Goal: Entertainment & Leisure: Consume media (video, audio)

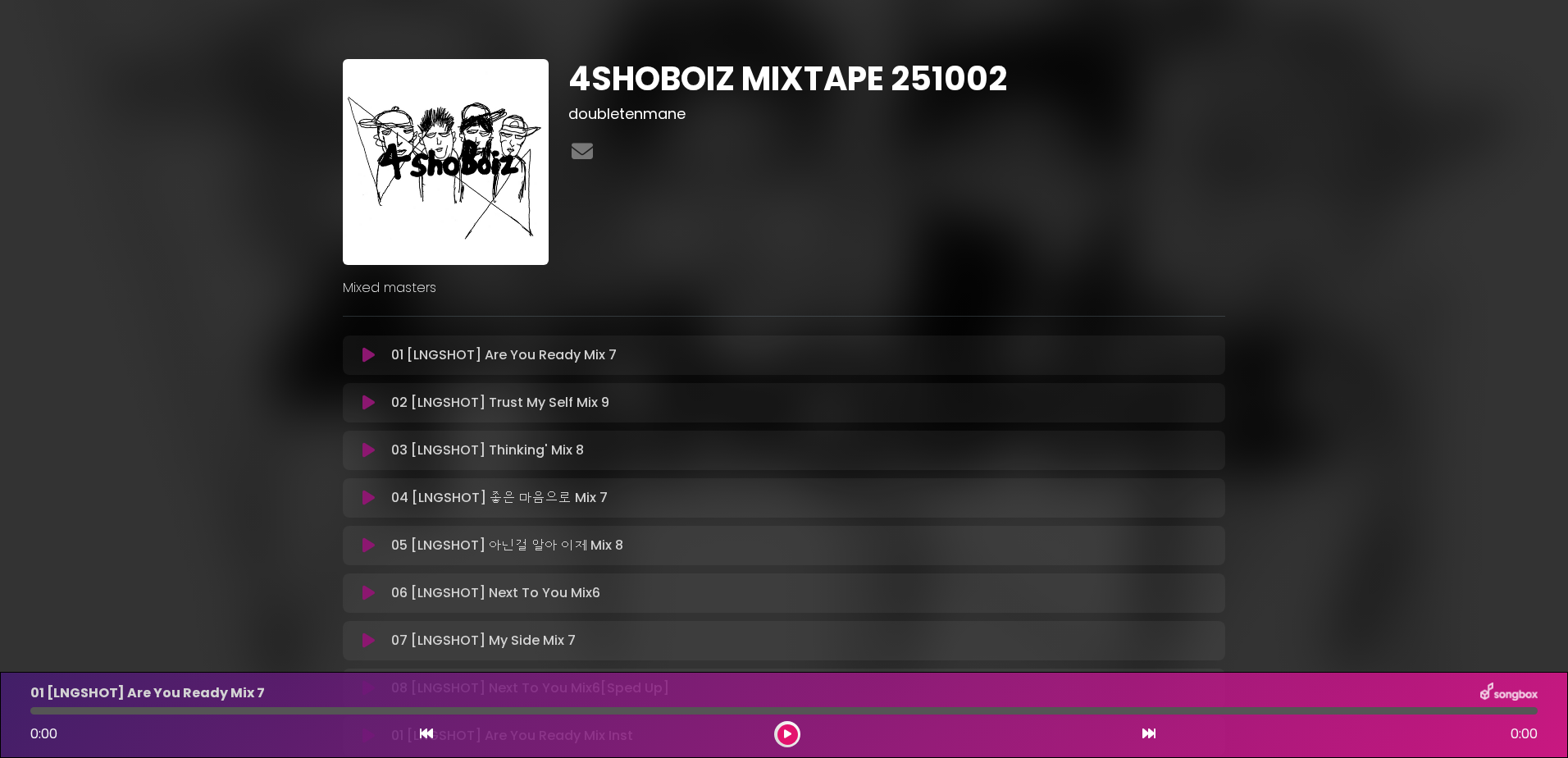
click at [359, 354] on button at bounding box center [368, 355] width 32 height 17
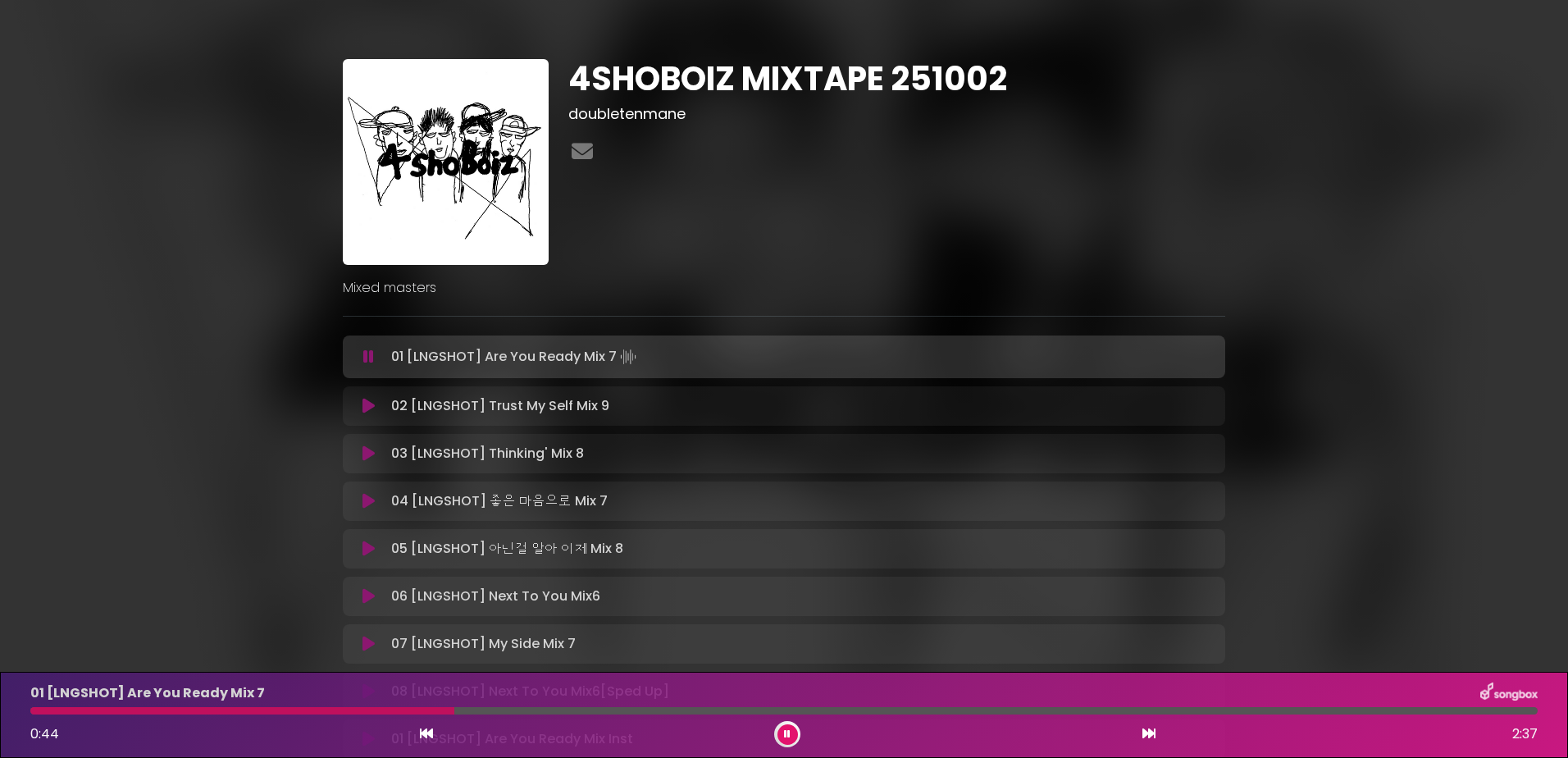
click at [521, 705] on div "01 [LNGSHOT] Are You Ready Mix 7 0:44 2:37" at bounding box center [783, 715] width 1527 height 65
click at [562, 713] on div at bounding box center [784, 711] width 1507 height 7
click at [715, 705] on div "01 [LNGSHOT] Are You Ready Mix 7 1:02 2:37" at bounding box center [783, 715] width 1527 height 65
click at [718, 710] on div at bounding box center [784, 711] width 1507 height 7
click at [778, 702] on div "01 [LNGSHOT] Are You Ready Mix 7" at bounding box center [783, 693] width 1527 height 21
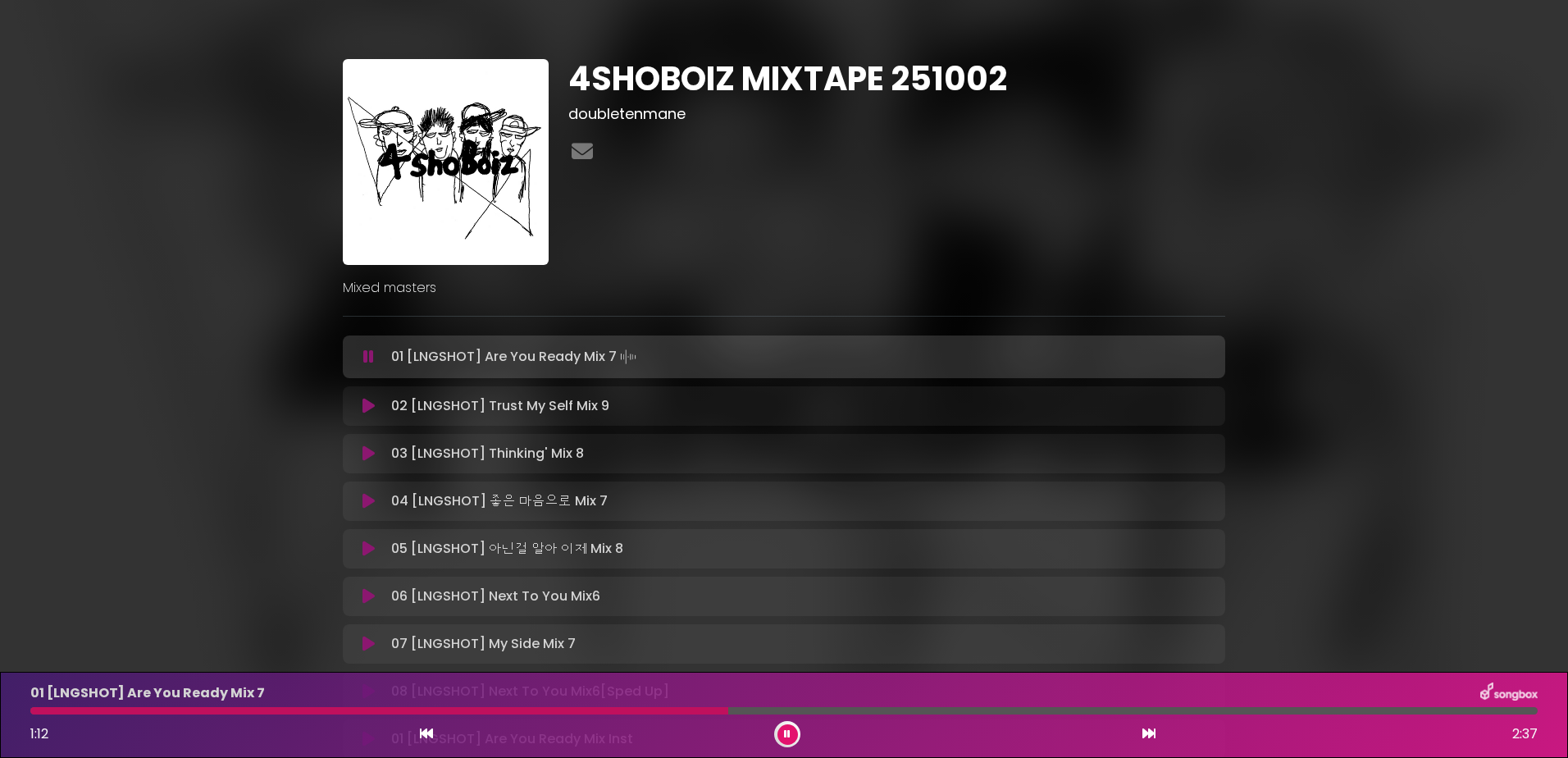
click at [837, 704] on div "01 [LNGSHOT] Are You Ready Mix 7 1:12 2:37" at bounding box center [783, 715] width 1527 height 65
click at [837, 707] on div at bounding box center [784, 711] width 1507 height 7
click at [988, 709] on div at bounding box center [784, 711] width 1507 height 7
click at [1057, 708] on div at bounding box center [784, 711] width 1507 height 7
click at [1110, 706] on div "01 [LNGSHOT] Are You Ready Mix 7 1:47 2:37" at bounding box center [783, 715] width 1527 height 65
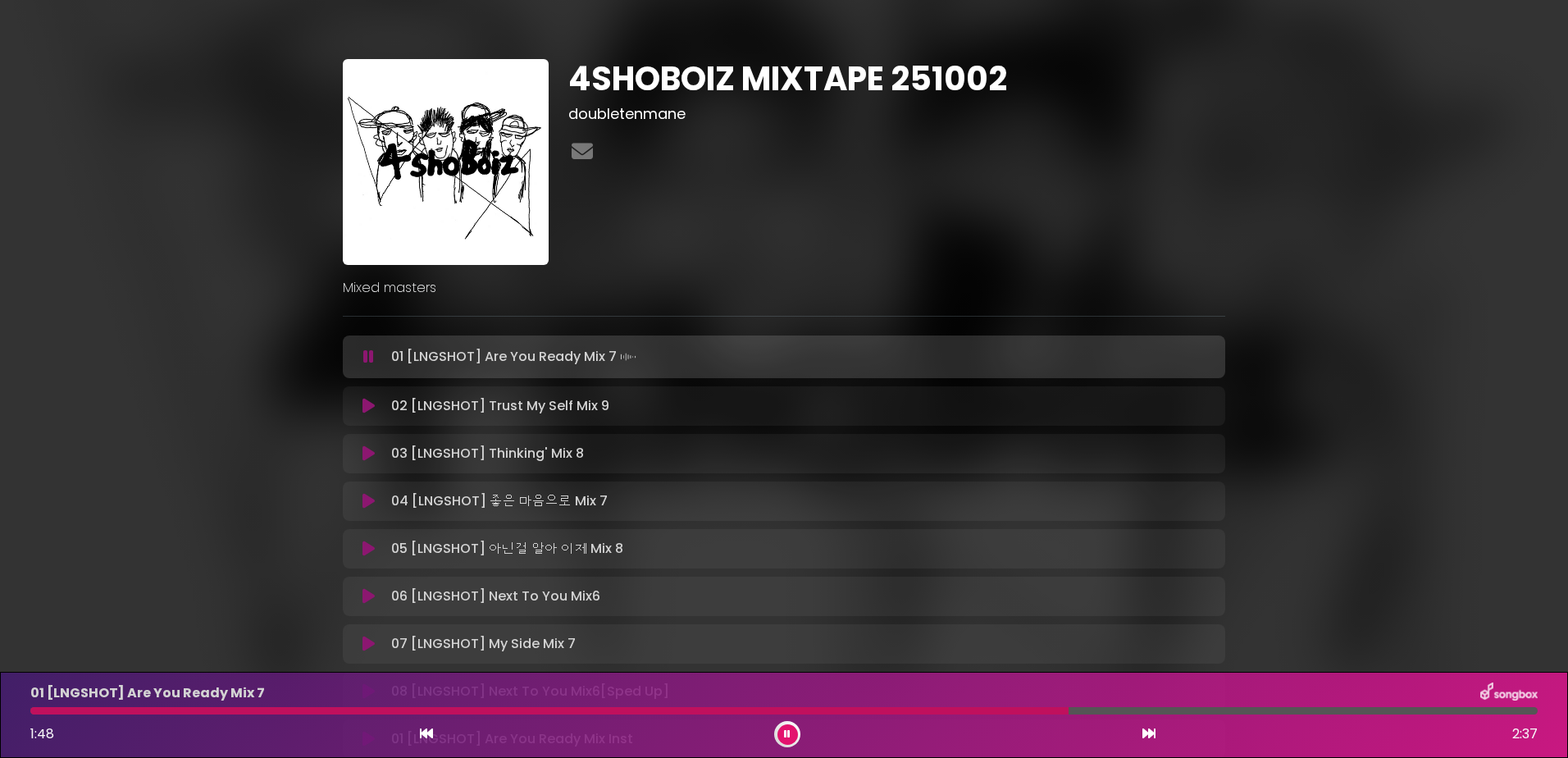
click at [1114, 710] on div "01 [LNGSHOT] Are You Ready Mix 7 1:48 2:37" at bounding box center [783, 715] width 1527 height 65
click at [1115, 710] on div at bounding box center [784, 711] width 1507 height 7
click at [375, 409] on button at bounding box center [368, 406] width 32 height 17
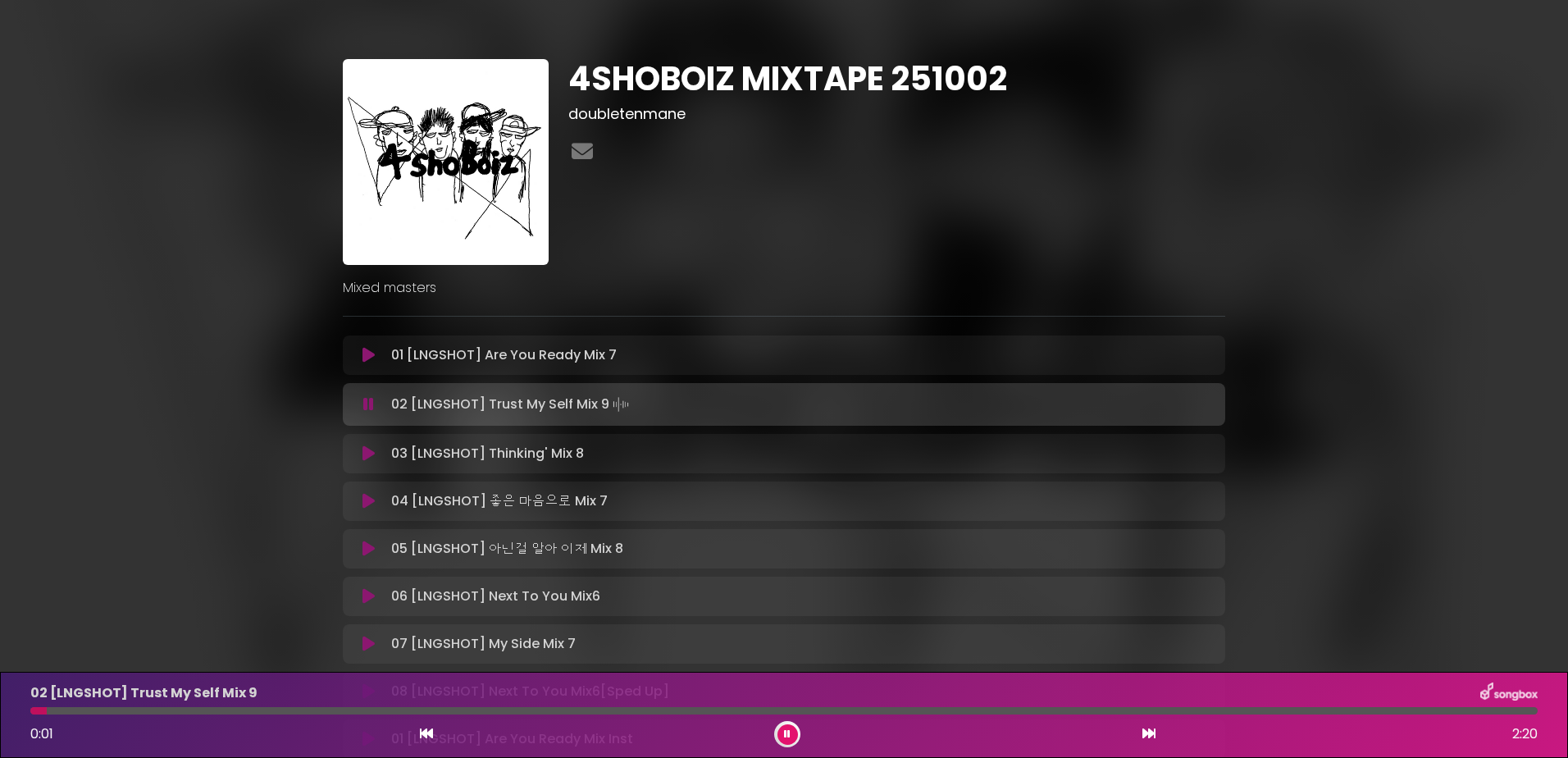
click at [134, 707] on div "02 [LNGSHOT] Trust My Self Mix 9 0:01 2:20" at bounding box center [783, 715] width 1527 height 65
click at [136, 710] on div at bounding box center [784, 711] width 1507 height 7
click at [37, 707] on div at bounding box center [99, 711] width 136 height 7
click at [245, 715] on div "02 [LNGSHOT] Trust My Self Mix 9 0:10 2:20" at bounding box center [783, 715] width 1527 height 65
click at [264, 711] on div at bounding box center [784, 711] width 1507 height 7
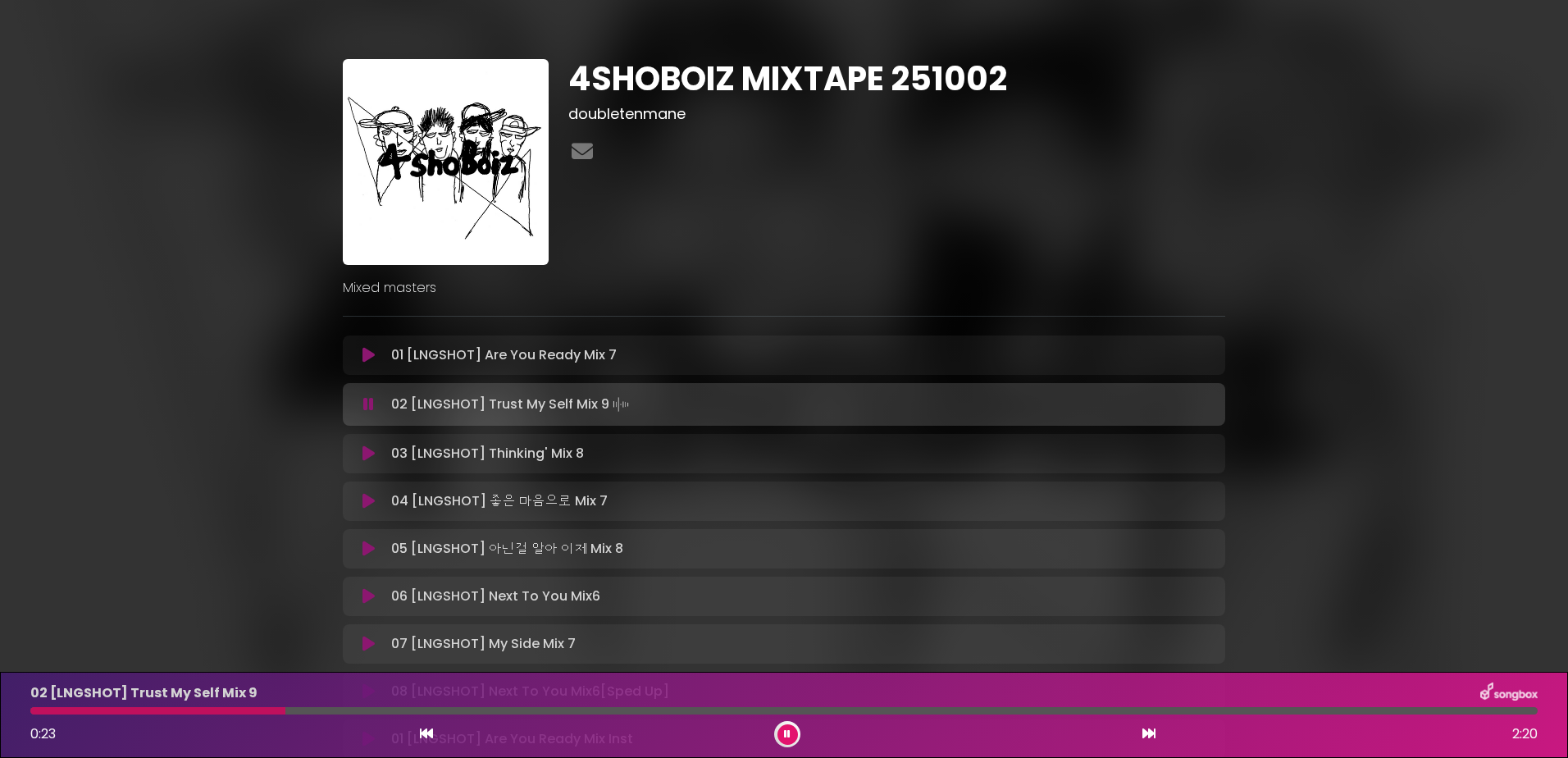
click at [358, 497] on button at bounding box center [368, 501] width 32 height 17
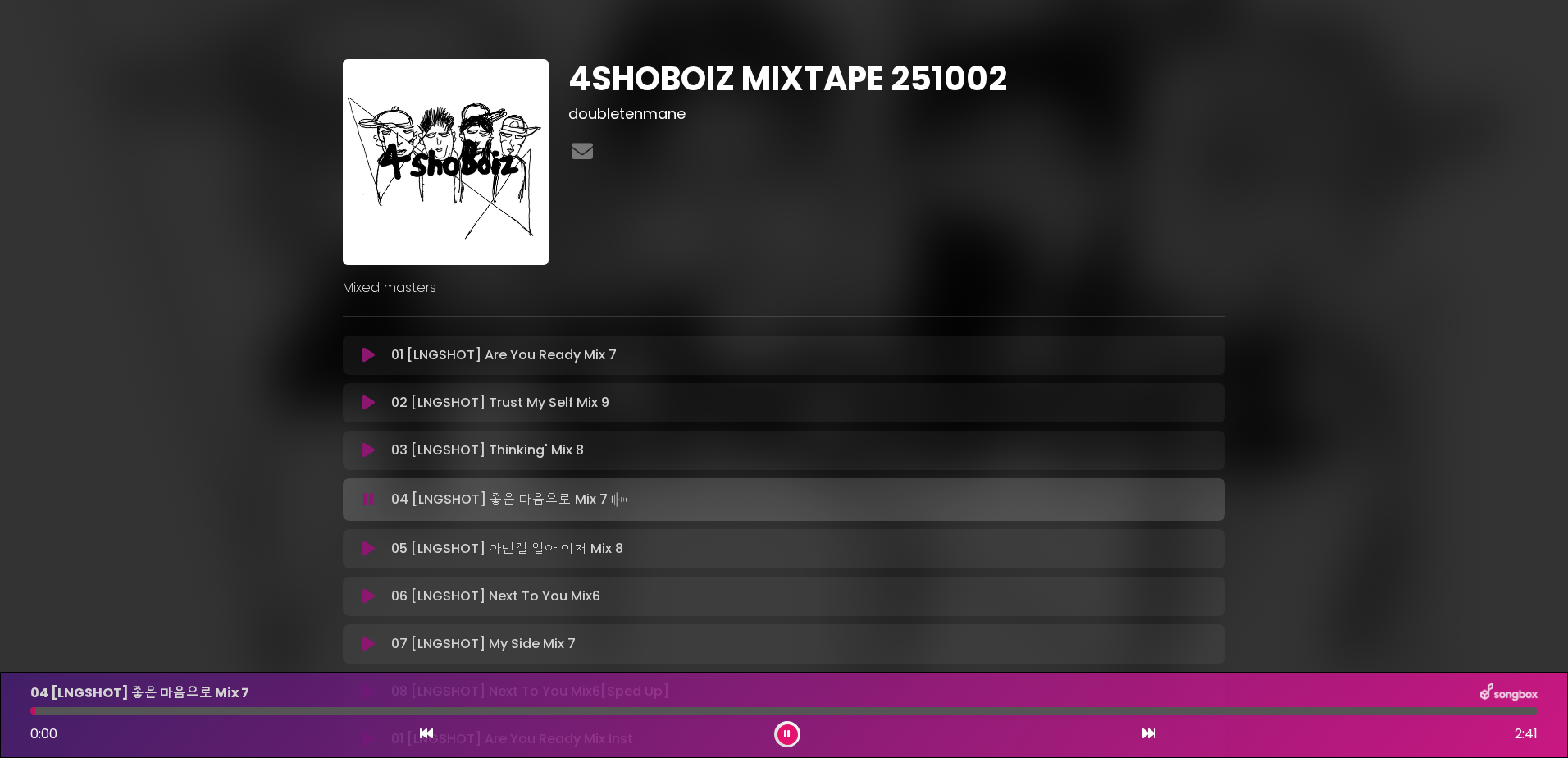
click at [78, 713] on div at bounding box center [784, 711] width 1507 height 7
click at [120, 712] on div at bounding box center [784, 711] width 1507 height 7
click at [180, 715] on div "04 [LNGSHOT] 좋은 마음으로 Mix 7 0:10 2:41" at bounding box center [783, 715] width 1527 height 65
click at [684, 701] on div "04 [LNGSHOT] 좋은 마음으로 Mix 7" at bounding box center [783, 693] width 1527 height 21
click at [683, 713] on div at bounding box center [784, 711] width 1507 height 7
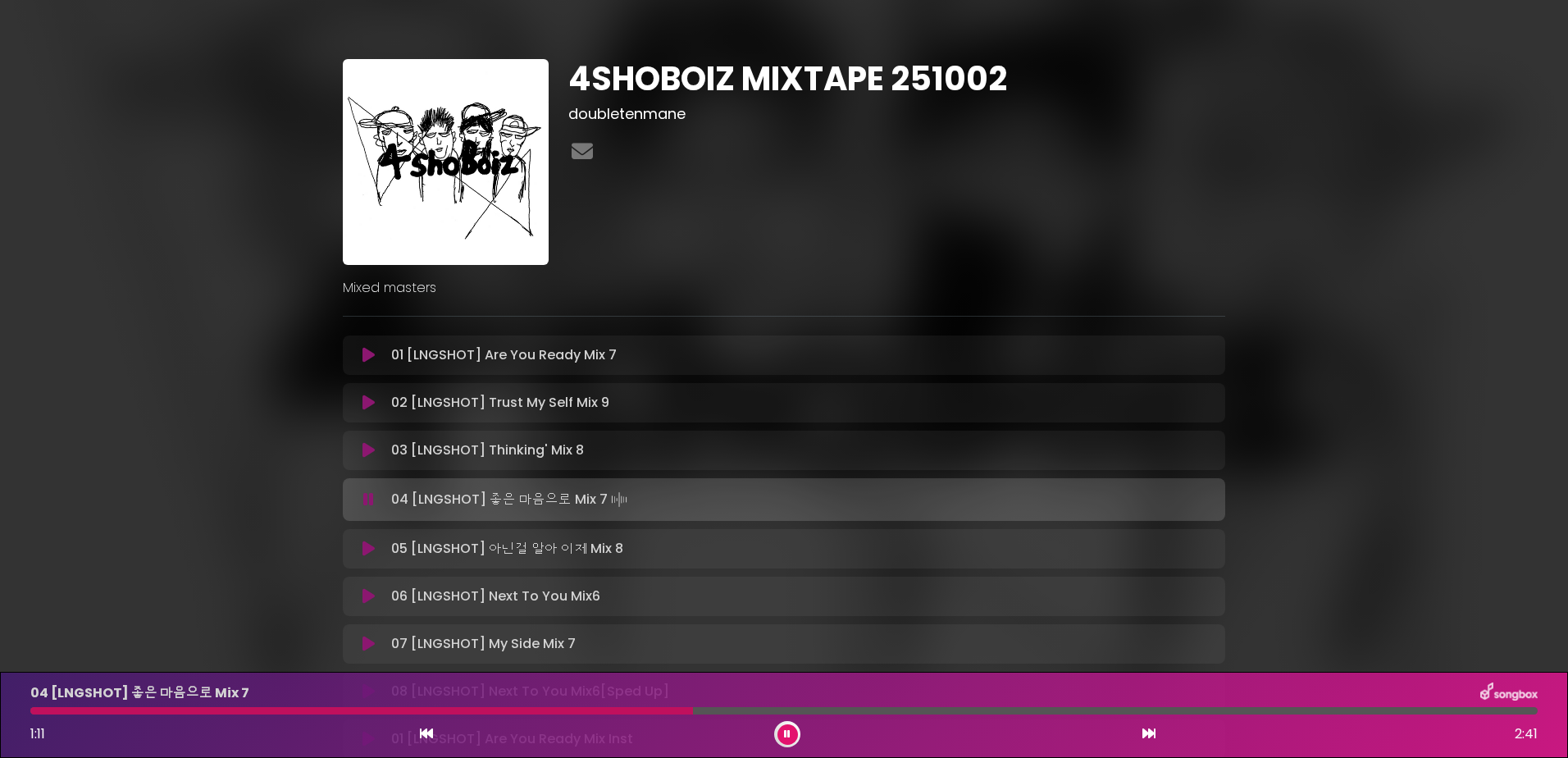
click at [894, 710] on div at bounding box center [784, 711] width 1507 height 7
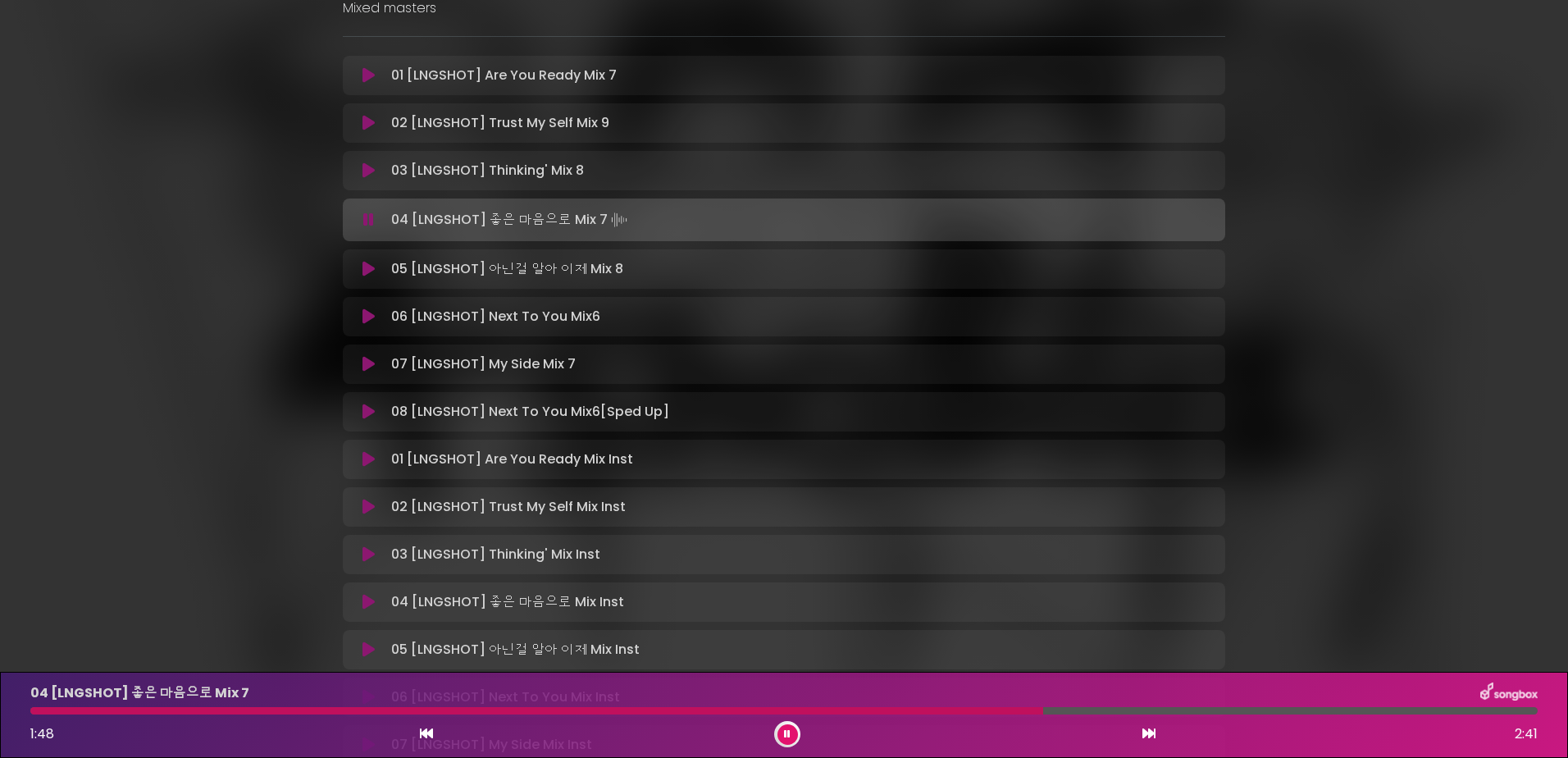
scroll to position [278, 0]
drag, startPoint x: 702, startPoint y: 518, endPoint x: 705, endPoint y: 501, distance: 17.3
drag, startPoint x: 705, startPoint y: 501, endPoint x: 227, endPoint y: 444, distance: 481.4
click at [227, 444] on div "4SHOBOIZ MIXTAPE 251002 doubletenmane ×" at bounding box center [784, 292] width 1568 height 1100
click at [367, 272] on icon at bounding box center [368, 271] width 12 height 17
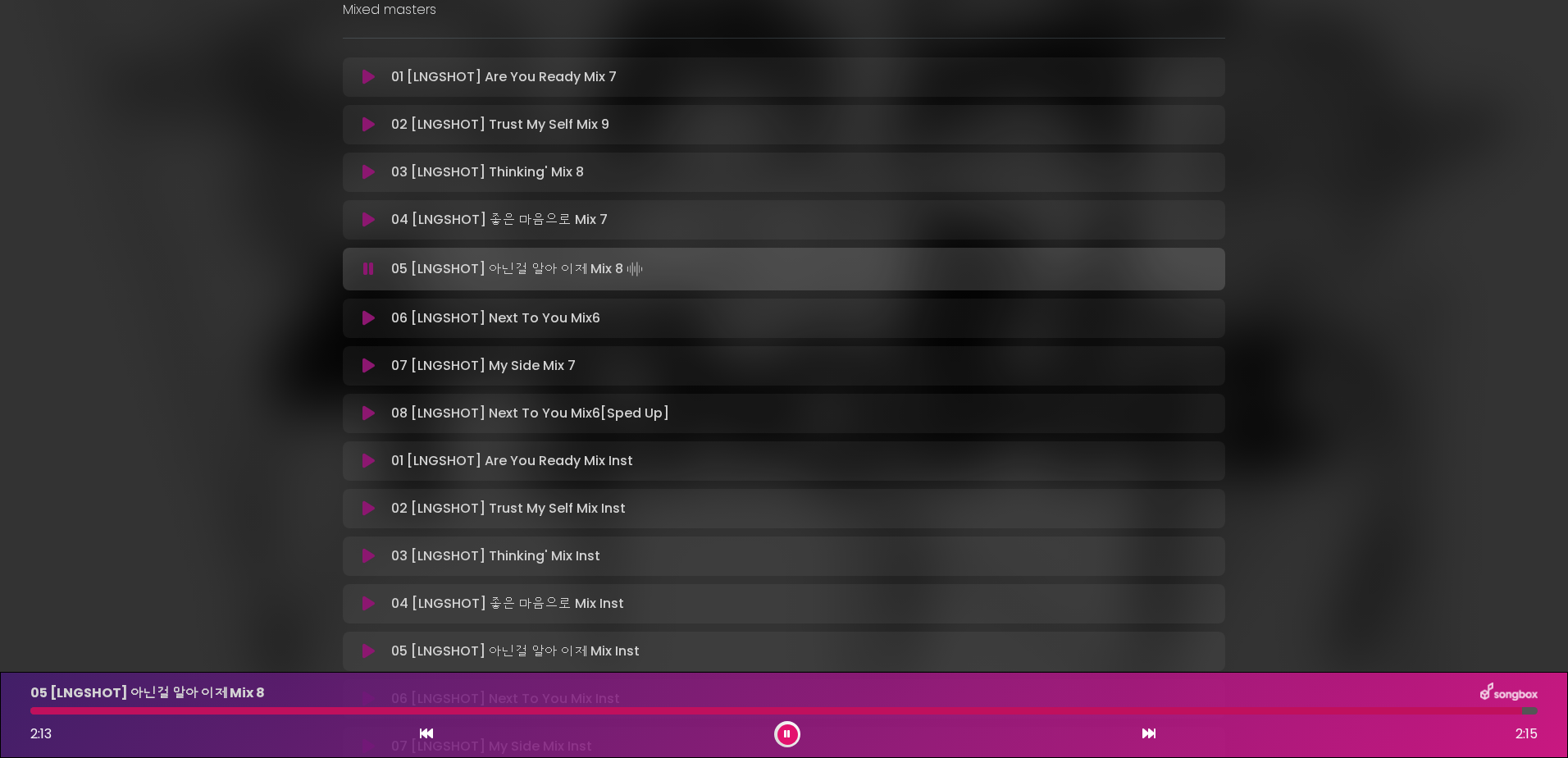
click at [367, 318] on icon at bounding box center [368, 318] width 12 height 17
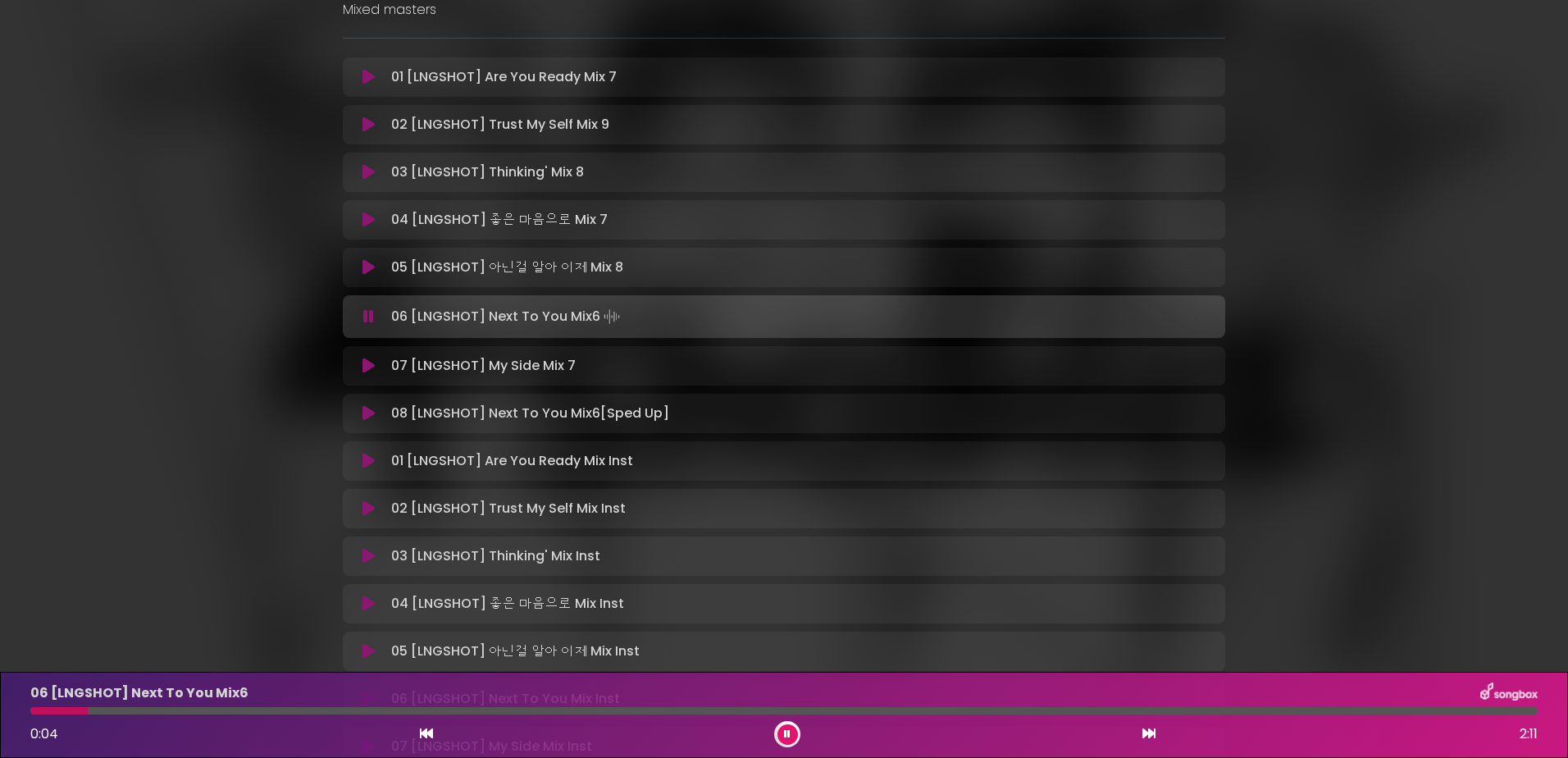
click at [369, 367] on icon at bounding box center [368, 366] width 12 height 17
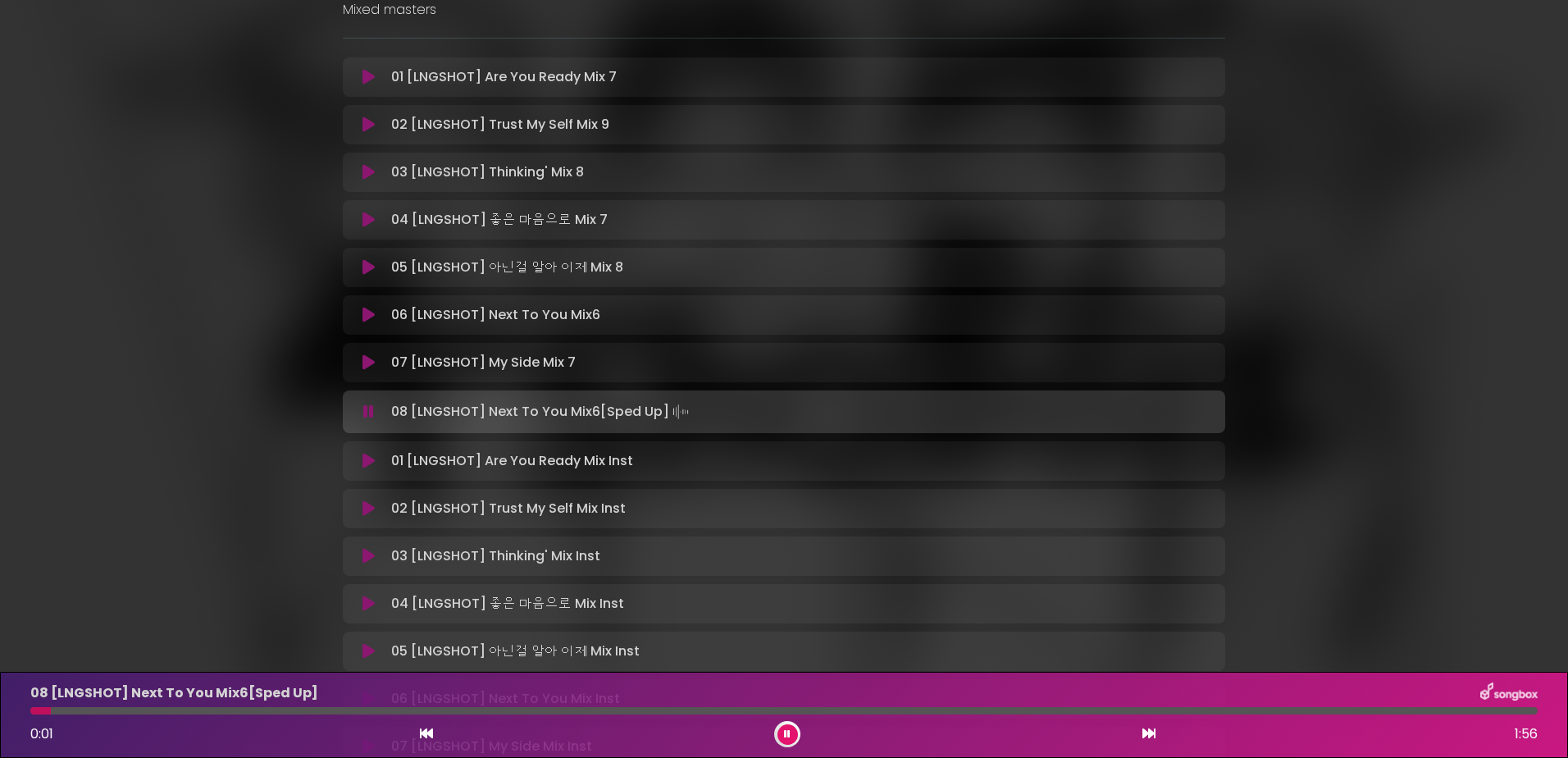
click at [362, 458] on icon at bounding box center [368, 461] width 12 height 17
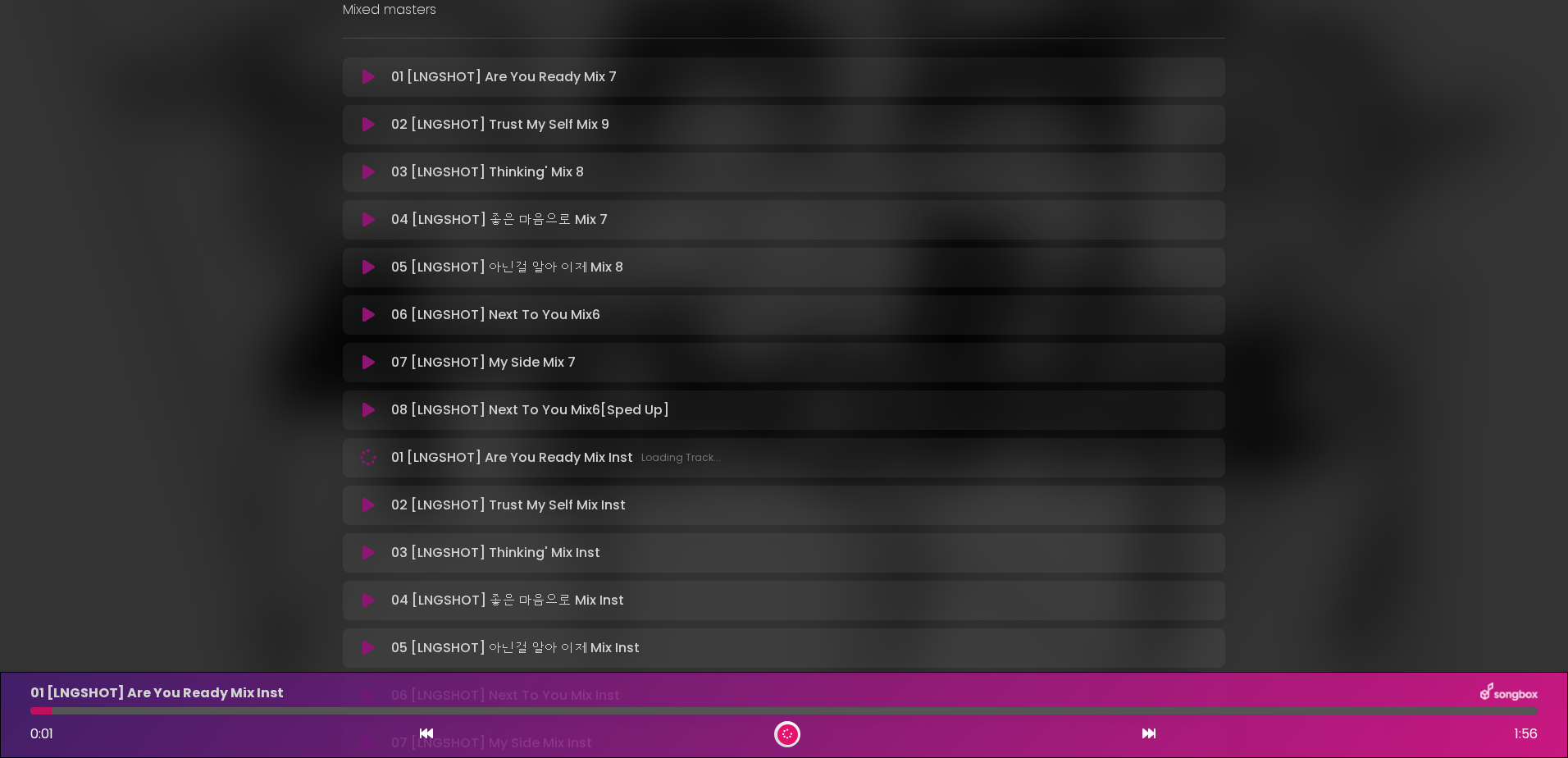
click at [158, 708] on div at bounding box center [784, 711] width 1507 height 7
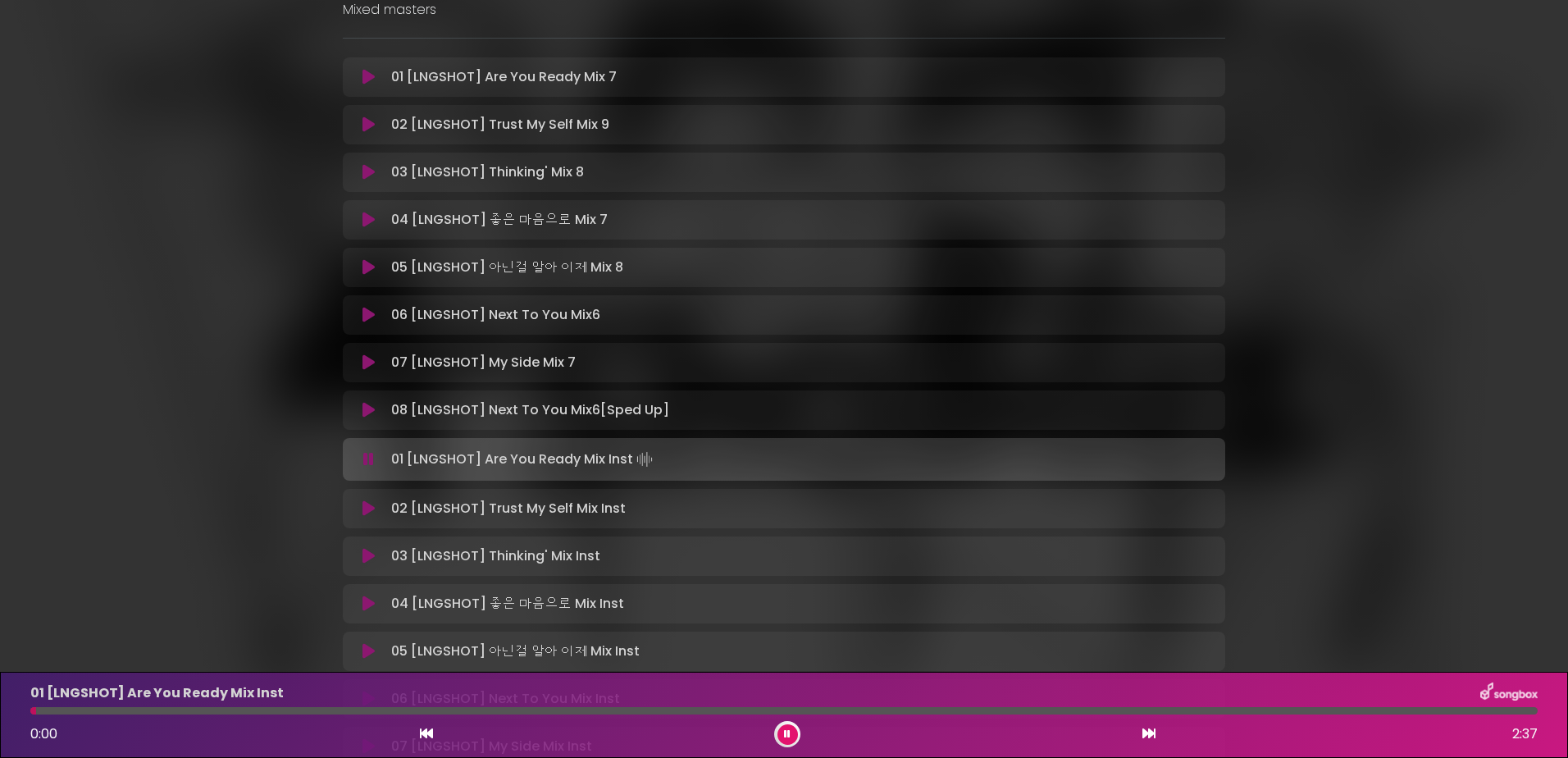
click at [153, 706] on div "01 [LNGSHOT] Are You Ready Mix Inst 0:00 2:37" at bounding box center [783, 715] width 1527 height 65
click at [155, 708] on div at bounding box center [784, 711] width 1507 height 7
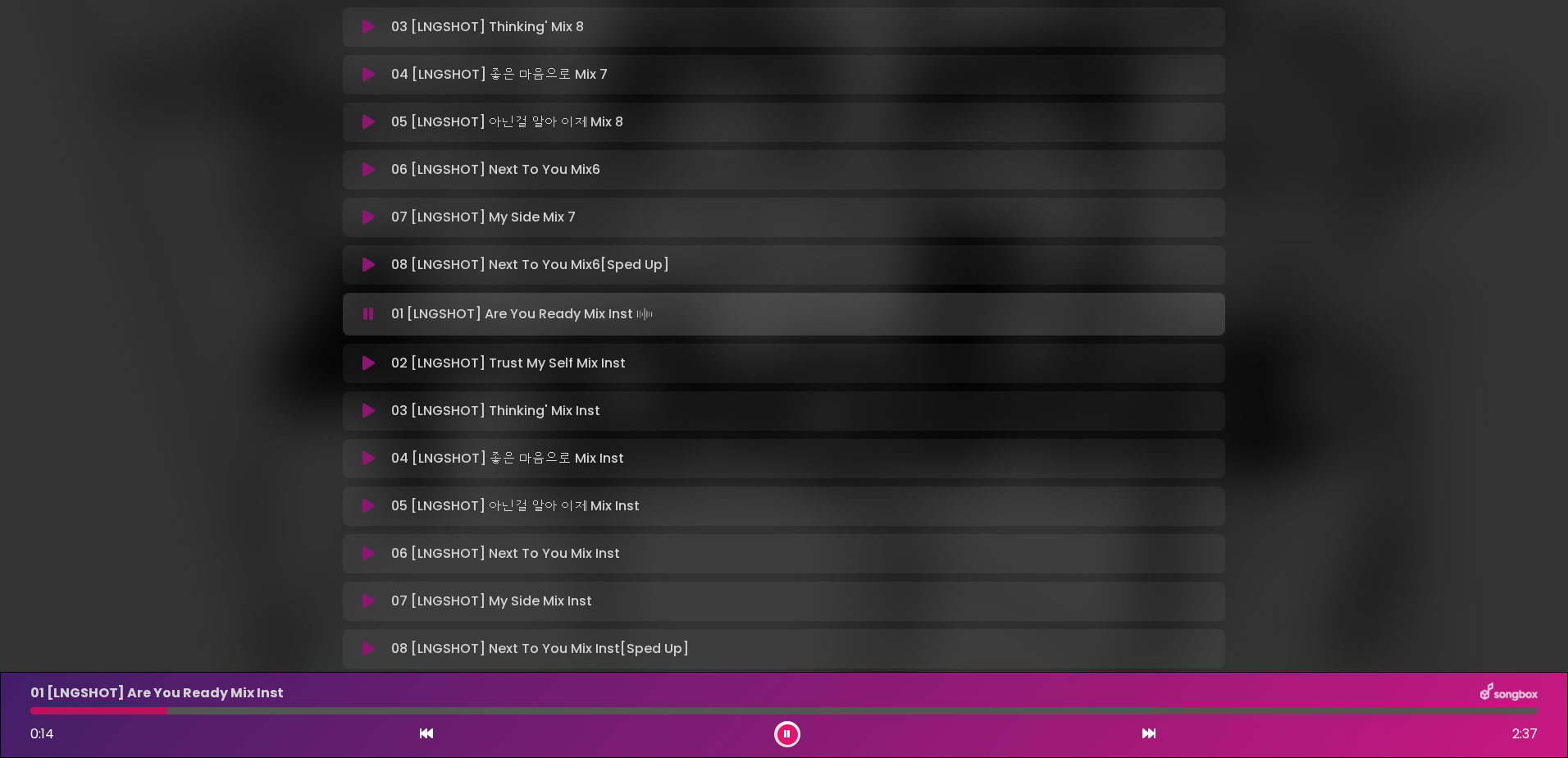
scroll to position [442, 0]
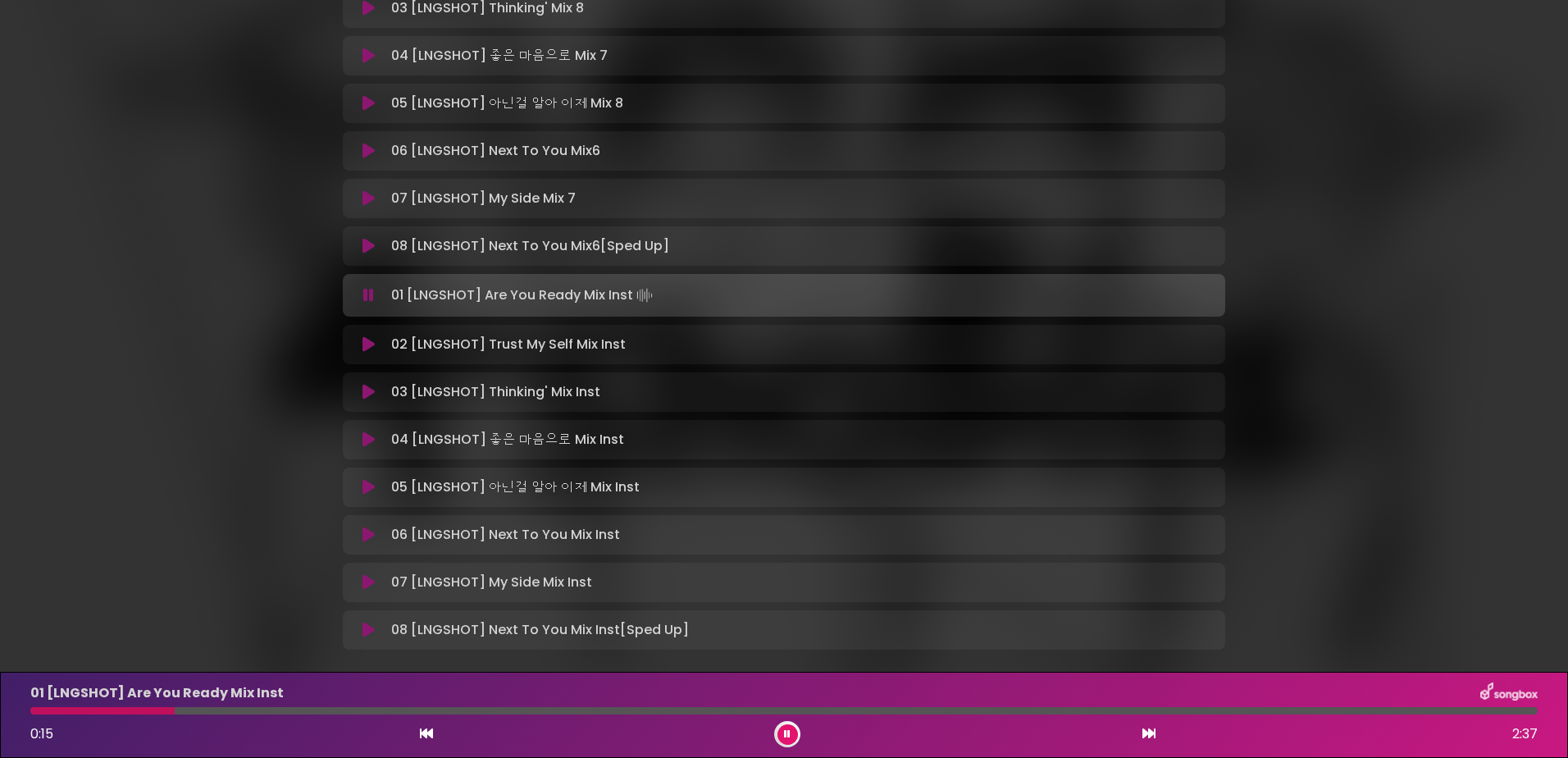
click at [361, 452] on div "04 [LNGSHOT] 좋은 마음으로 Mix Inst Loading Track..." at bounding box center [784, 439] width 883 height 39
click at [363, 448] on div "04 [LNGSHOT] 좋은 마음으로 Mix Inst Loading Track..." at bounding box center [784, 439] width 863 height 20
click at [367, 444] on icon at bounding box center [368, 439] width 12 height 17
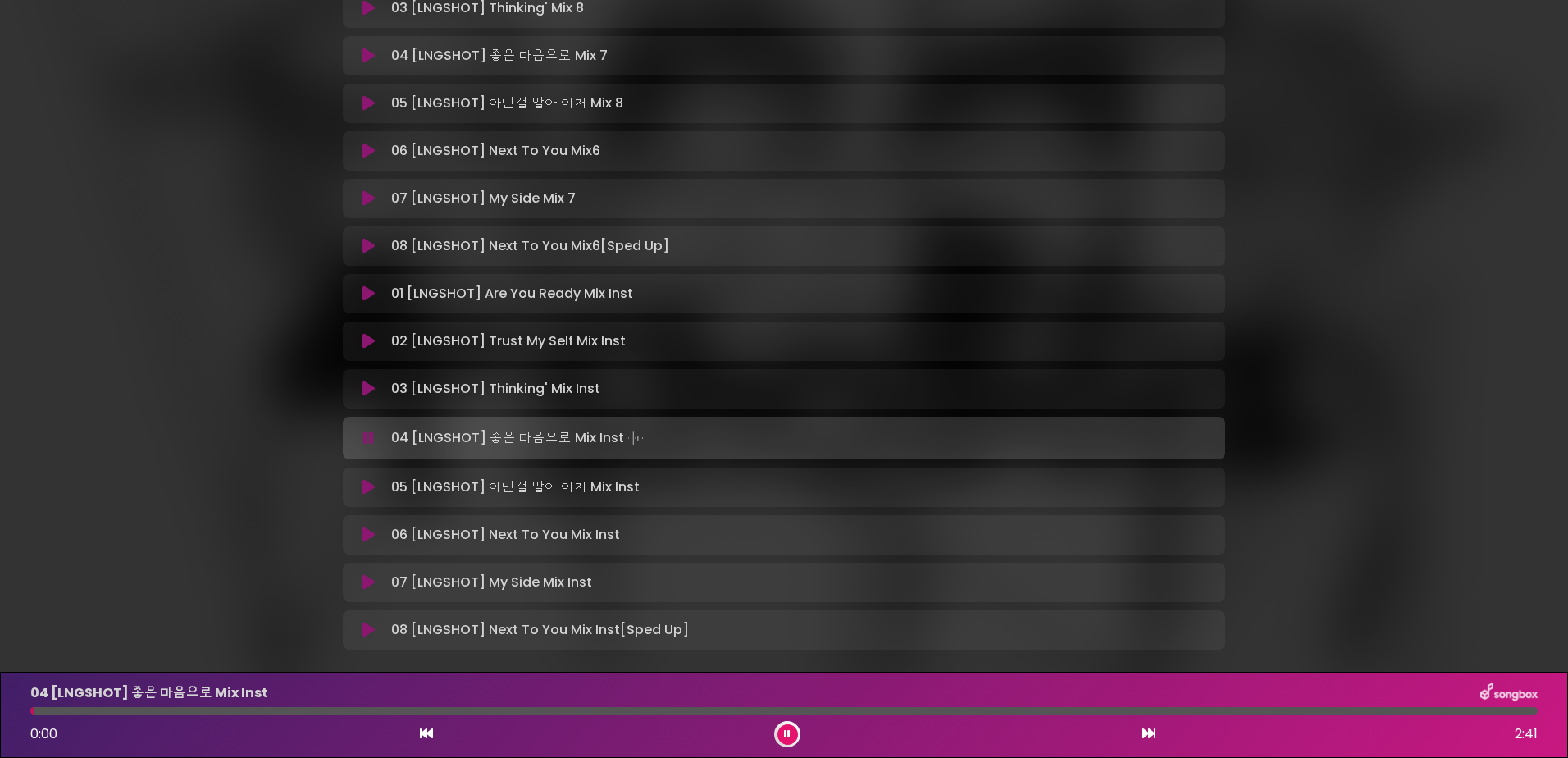
click at [238, 704] on div "04 [LNGSHOT] 좋은 마음으로 Mix Inst 0:00 2:41" at bounding box center [783, 715] width 1527 height 65
click at [237, 711] on div at bounding box center [784, 711] width 1507 height 7
click at [779, 733] on button at bounding box center [787, 734] width 20 height 20
